Goal: Task Accomplishment & Management: Manage account settings

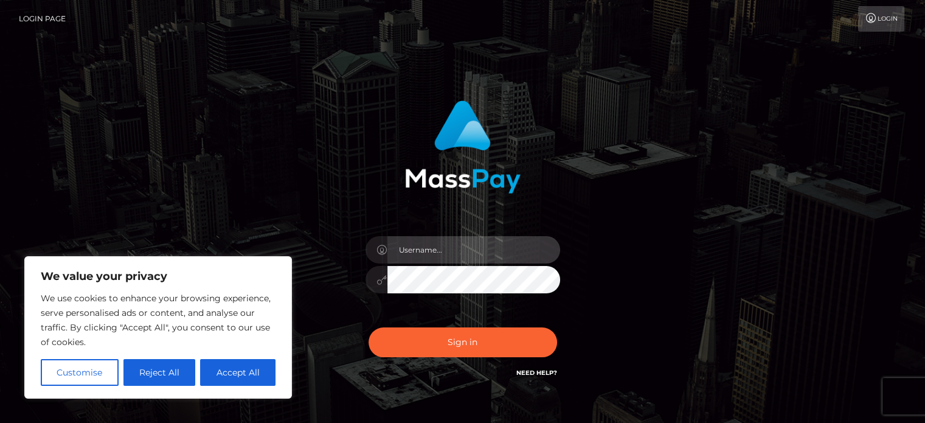
click at [454, 254] on input "text" at bounding box center [474, 249] width 173 height 27
type input "wayness85@gmail.com"
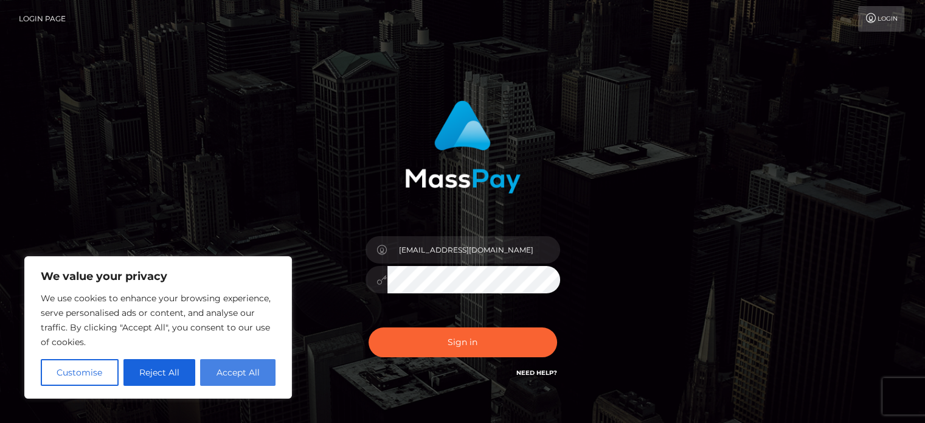
click at [251, 377] on button "Accept All" at bounding box center [237, 372] width 75 height 27
checkbox input "true"
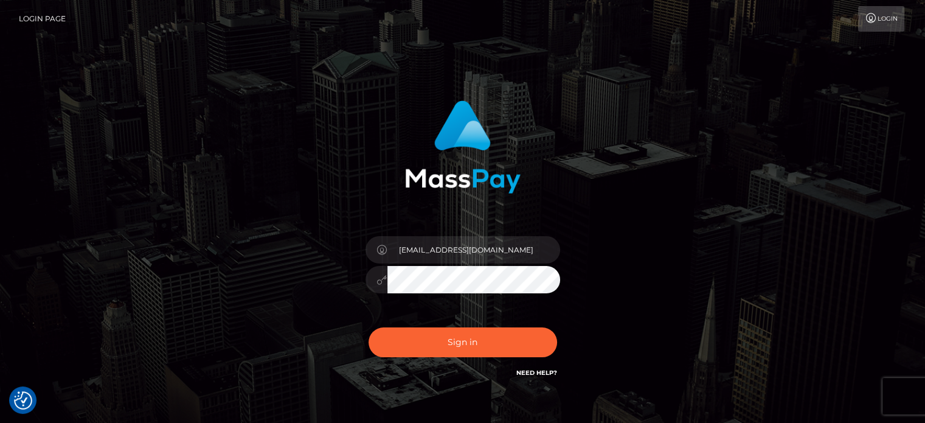
drag, startPoint x: 144, startPoint y: 1, endPoint x: 280, endPoint y: 255, distance: 288.8
click at [280, 255] on div "wayness85@gmail.com Sign in" at bounding box center [463, 246] width 694 height 310
click at [481, 335] on button "Sign in" at bounding box center [463, 342] width 189 height 30
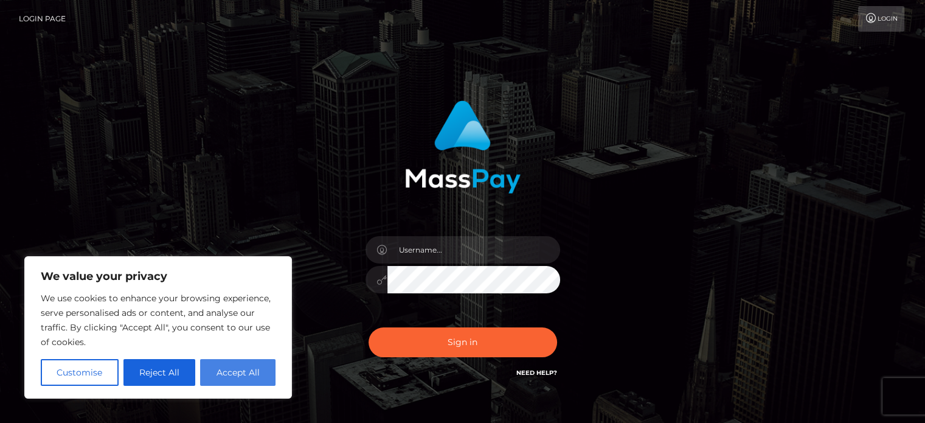
click at [234, 372] on button "Accept All" at bounding box center [237, 372] width 75 height 27
checkbox input "true"
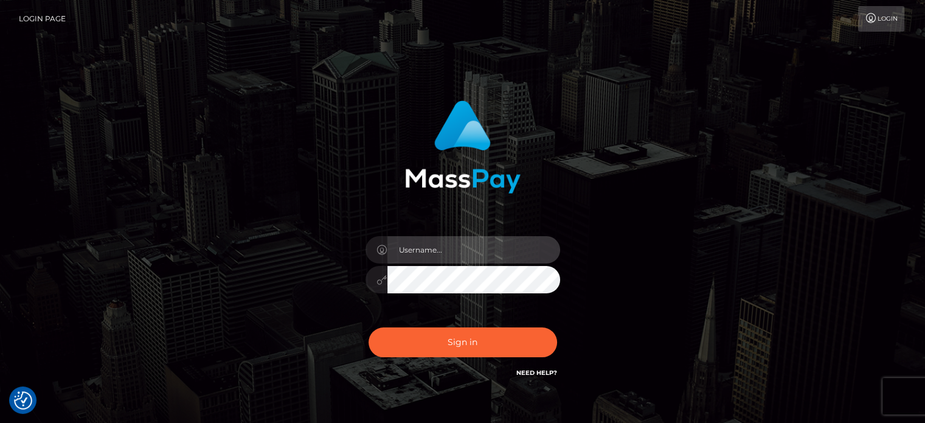
click at [490, 254] on input "text" at bounding box center [474, 249] width 173 height 27
type input "wayness85@gmail.com"
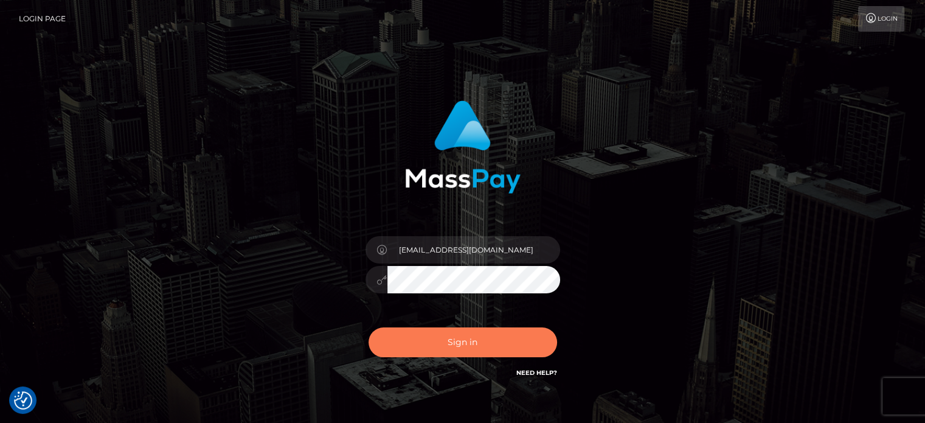
click at [460, 342] on button "Sign in" at bounding box center [463, 342] width 189 height 30
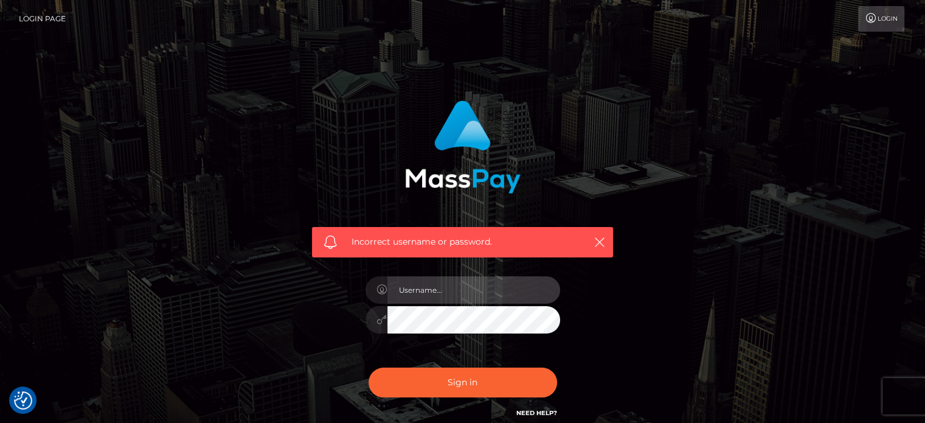
click at [493, 304] on input "text" at bounding box center [474, 289] width 173 height 27
click at [667, 305] on div "Incorrect username or password." at bounding box center [463, 266] width 694 height 350
click at [526, 413] on link "Need Help?" at bounding box center [537, 413] width 41 height 8
click at [591, 274] on div "Incorrect username or password." at bounding box center [462, 260] width 319 height 338
click at [61, 17] on link "Login Page" at bounding box center [42, 19] width 47 height 26
